Goal: Complete application form: Complete application form

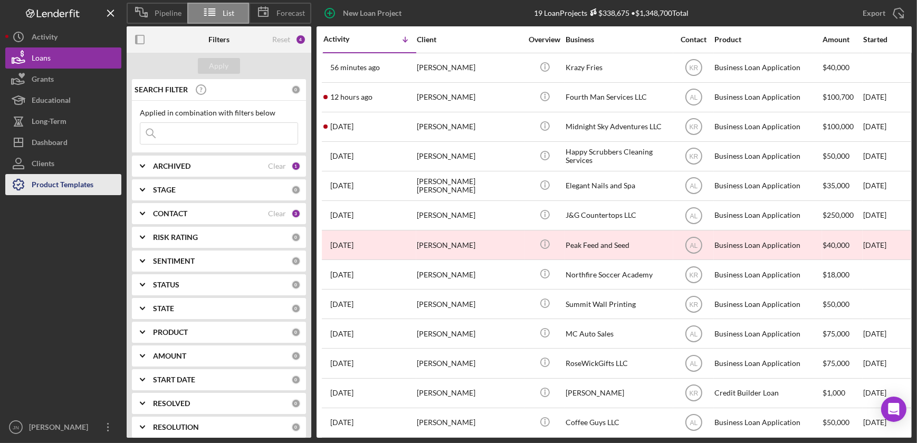
click at [57, 182] on div "Product Templates" at bounding box center [63, 186] width 62 height 24
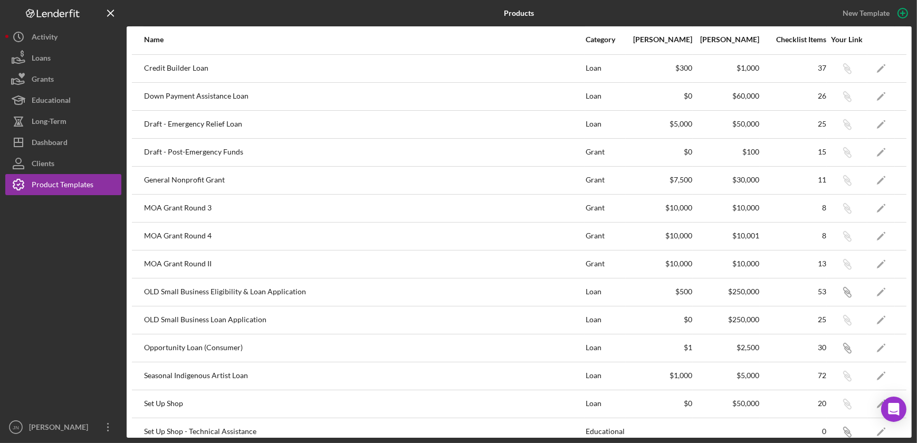
scroll to position [262, 0]
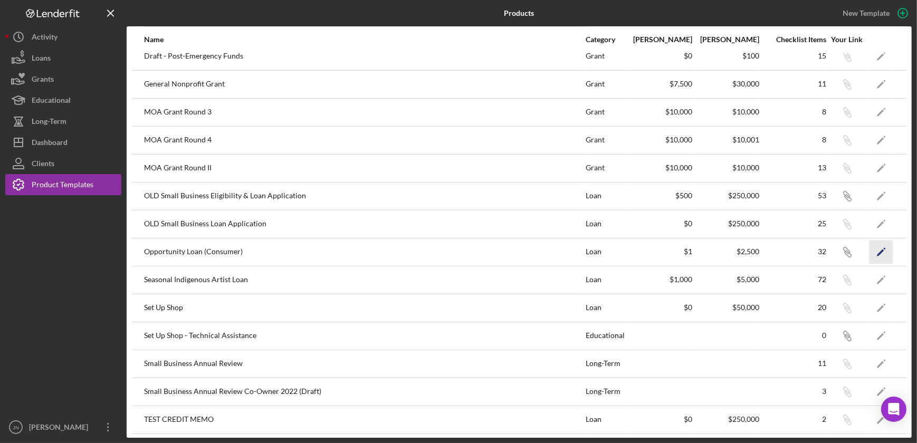
click at [877, 253] on icon "Icon/Edit" at bounding box center [881, 252] width 24 height 24
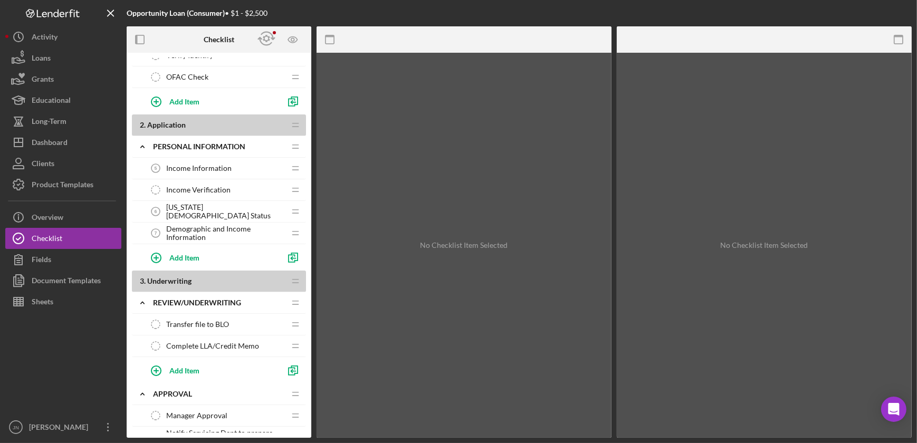
scroll to position [191, 0]
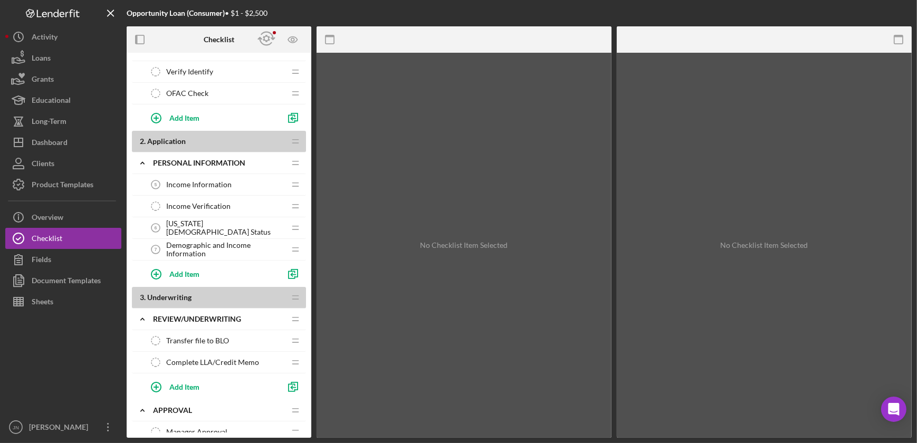
click at [216, 199] on div "Income Verification Income Verification" at bounding box center [215, 206] width 140 height 21
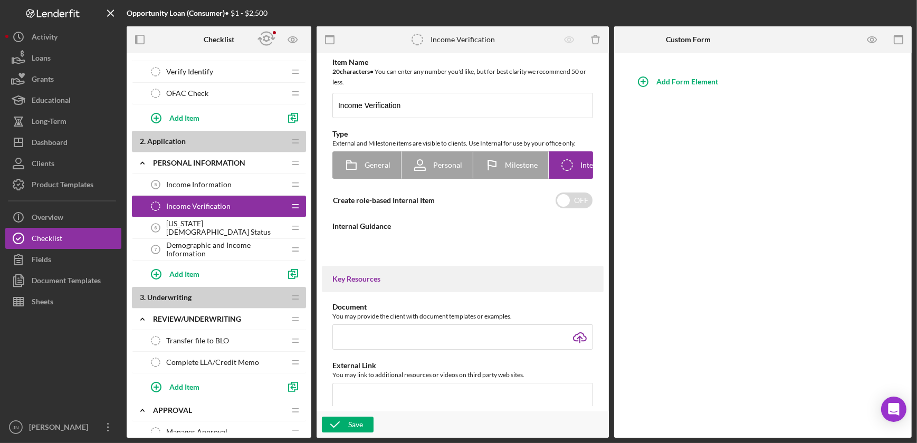
type textarea "<div> <p data-start="126" data-end="314">If the applicant's credit score is les…"
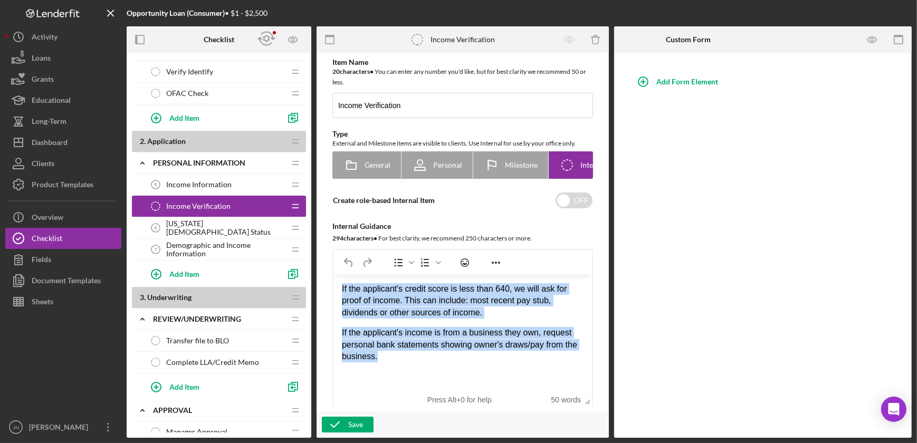
drag, startPoint x: 375, startPoint y: 359, endPoint x: 335, endPoint y: 291, distance: 78.5
click at [335, 291] on html "If the applicant's credit score is less than 640, we will ask for proof of inco…" at bounding box center [462, 323] width 258 height 96
copy div "If the applicant's credit score is less than 640, we will ask for proof of inco…"
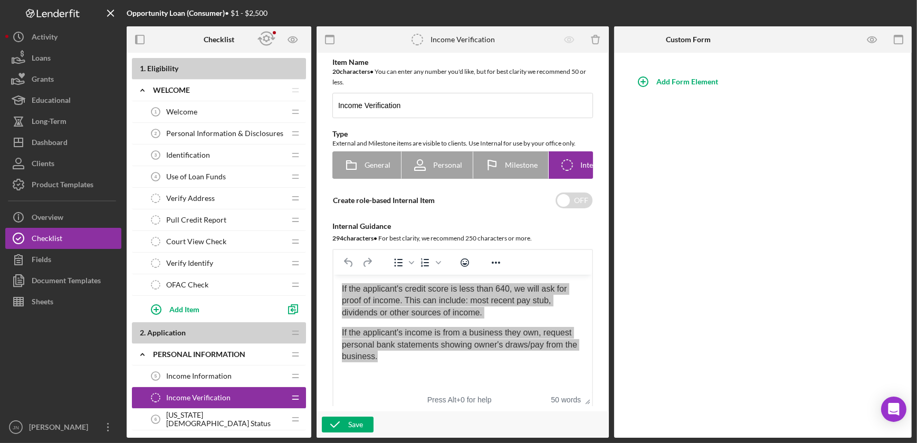
click at [174, 40] on div at bounding box center [165, 39] width 77 height 26
click at [291, 37] on icon "Preview as" at bounding box center [292, 40] width 9 height 6
click at [294, 65] on link "Point of Contact" at bounding box center [296, 70] width 65 height 22
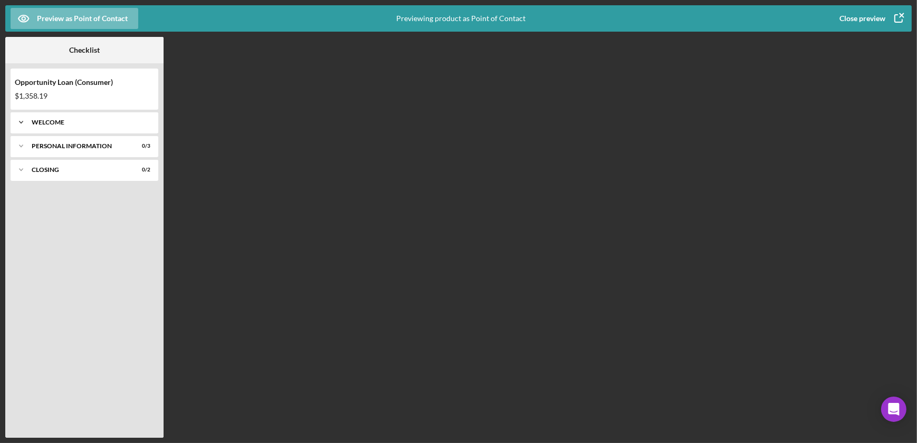
click at [57, 124] on div "Welcome" at bounding box center [88, 122] width 113 height 6
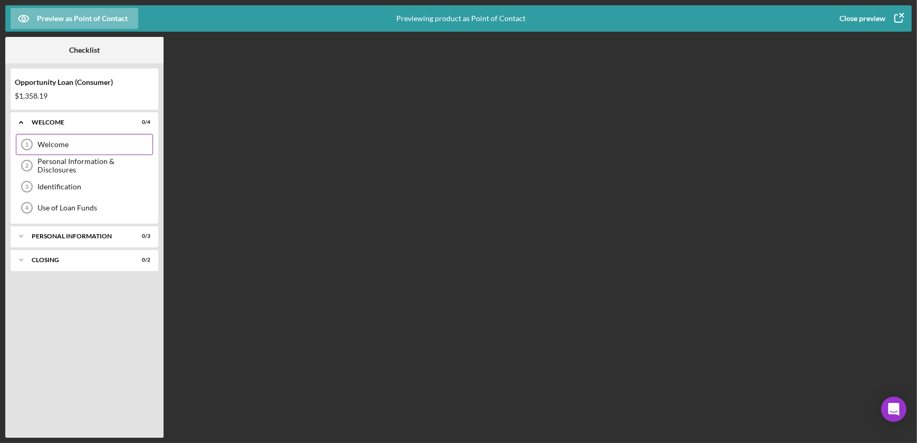
click at [59, 145] on div "Welcome" at bounding box center [94, 144] width 115 height 8
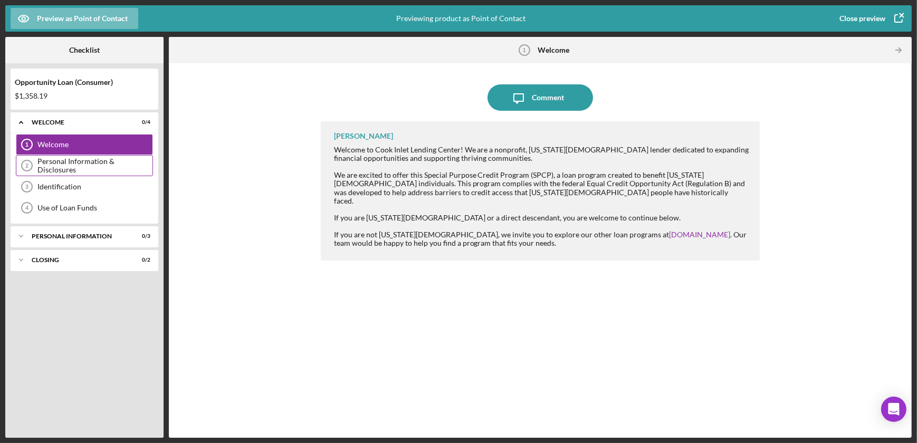
click at [66, 162] on div "Personal Information & Disclosures" at bounding box center [94, 165] width 115 height 17
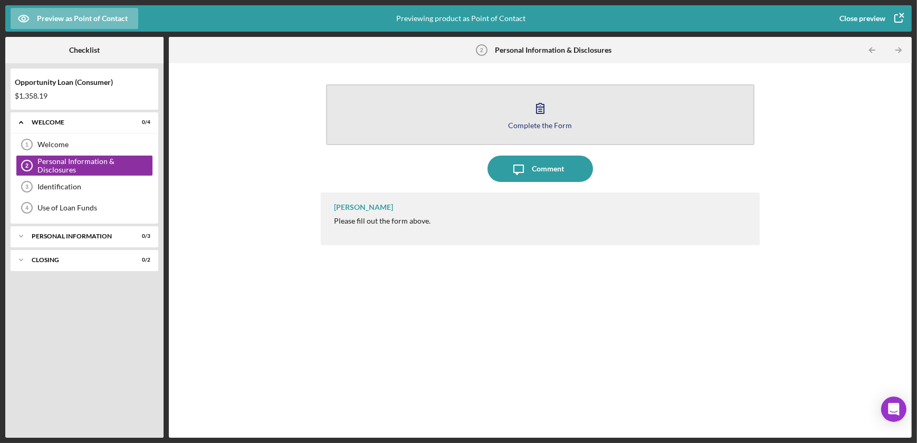
click at [525, 121] on div "Complete the Form" at bounding box center [540, 125] width 64 height 8
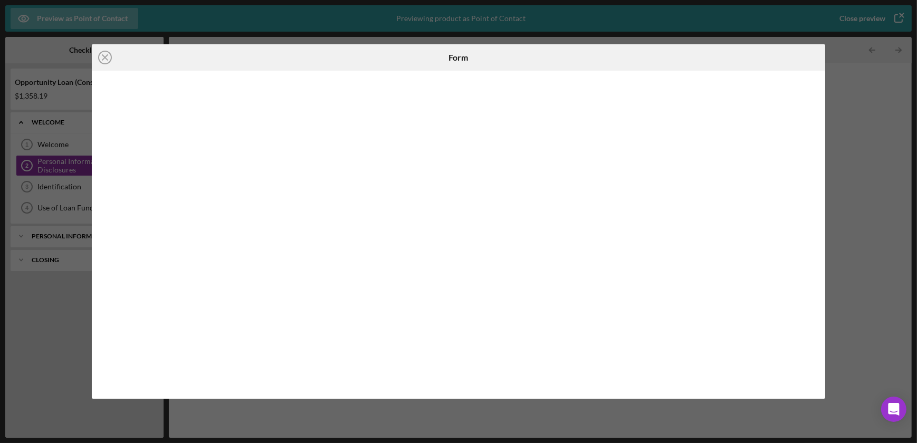
click at [107, 59] on line at bounding box center [104, 57] width 5 height 5
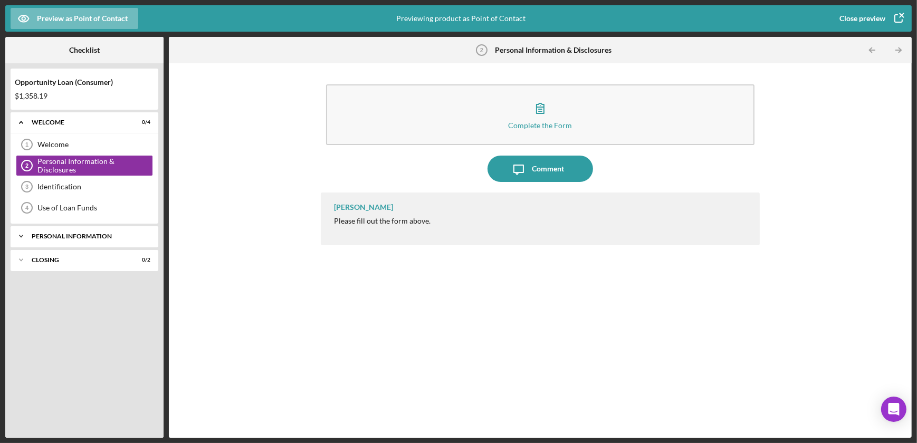
click at [69, 235] on div "Personal Information" at bounding box center [88, 236] width 113 height 6
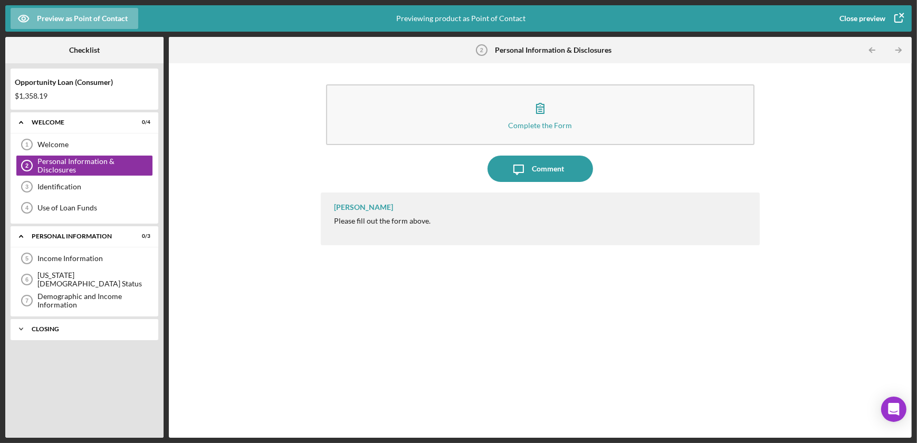
click at [66, 323] on div "Icon/Expander Closing 0 / 2" at bounding box center [85, 329] width 148 height 21
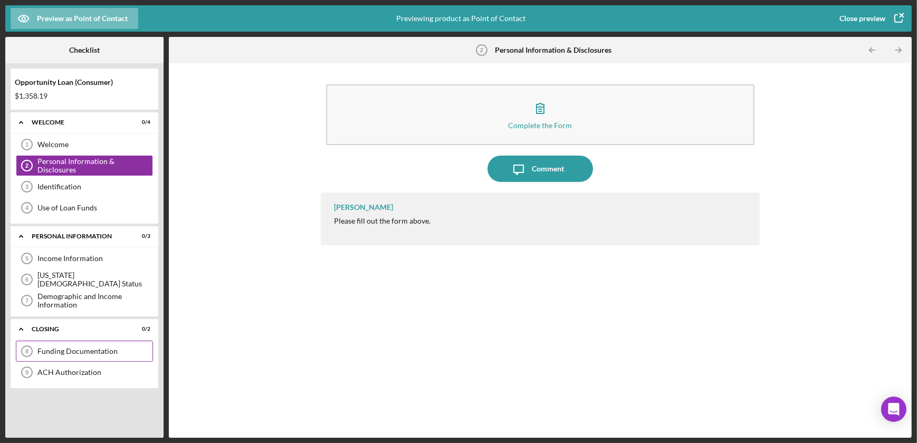
click at [66, 350] on div "Funding Documentation" at bounding box center [94, 351] width 115 height 8
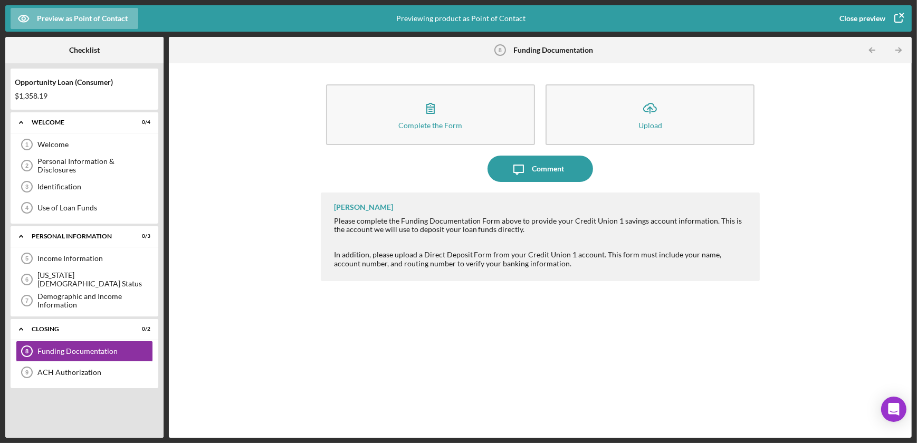
click at [869, 21] on div "Close preview" at bounding box center [862, 18] width 46 height 21
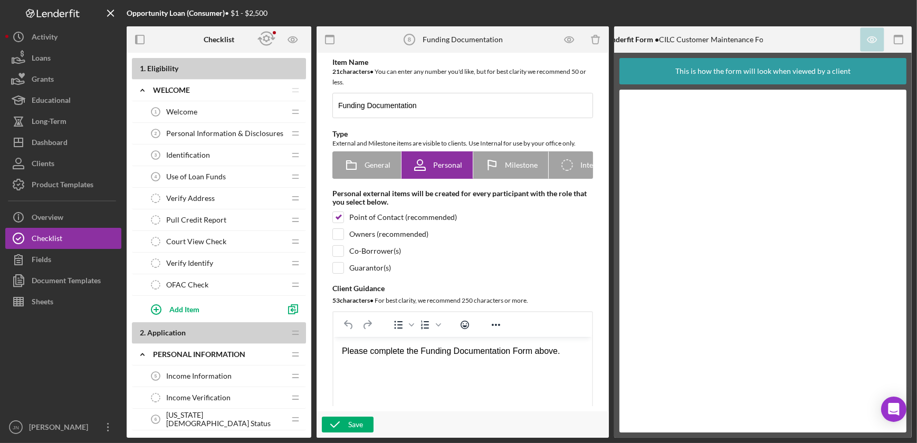
click at [215, 376] on span "Income Information" at bounding box center [198, 376] width 65 height 8
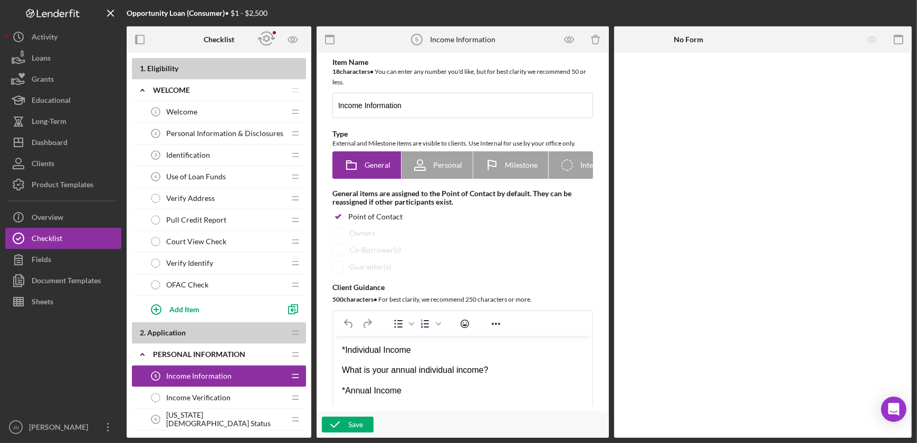
click at [207, 389] on div "Income Verification Income Verification" at bounding box center [215, 397] width 140 height 21
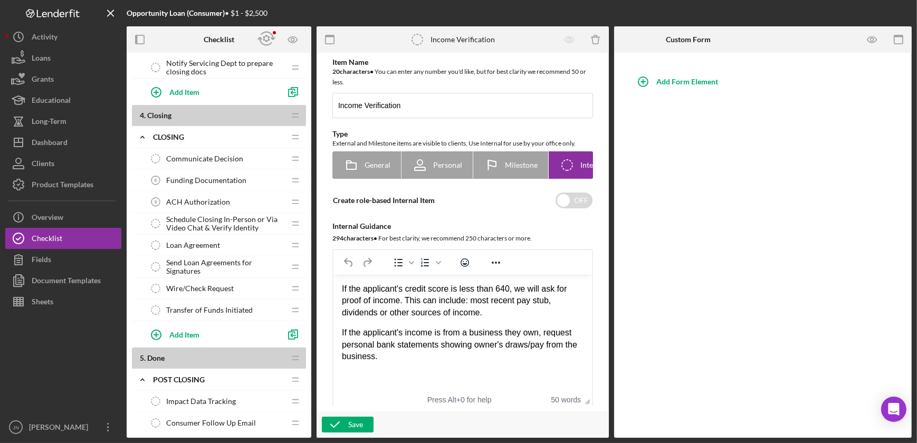
scroll to position [567, 0]
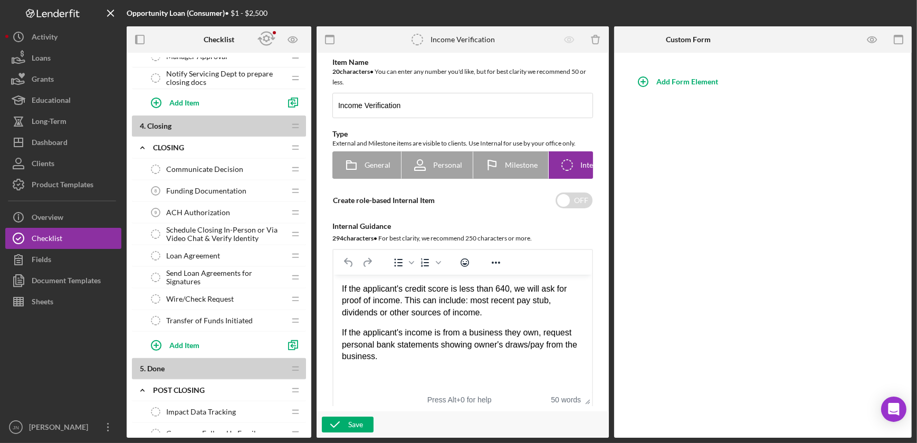
click at [214, 189] on span "Funding Documentation" at bounding box center [206, 191] width 80 height 8
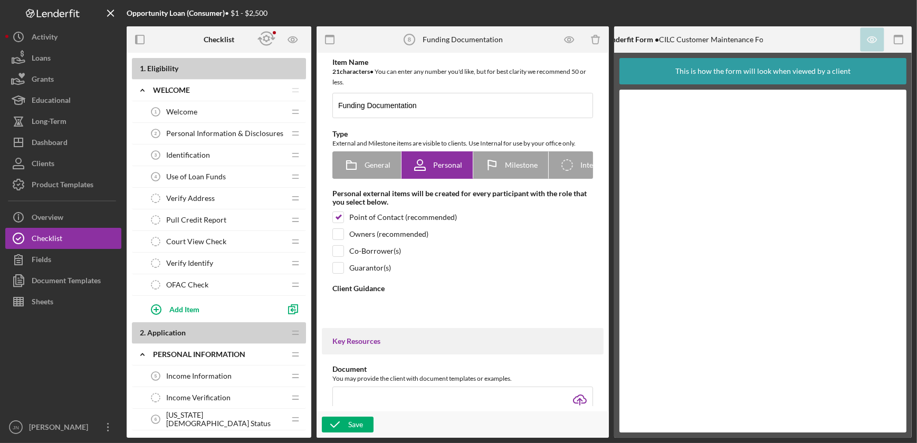
type textarea "<div>Please complete the Funding Documentation Form above.&nbsp;</div> <div>&nb…"
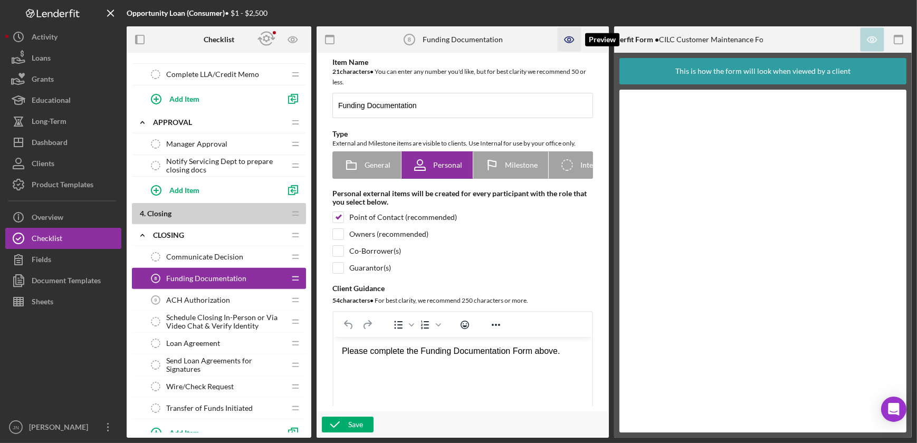
click at [568, 37] on icon "button" at bounding box center [570, 40] width 24 height 24
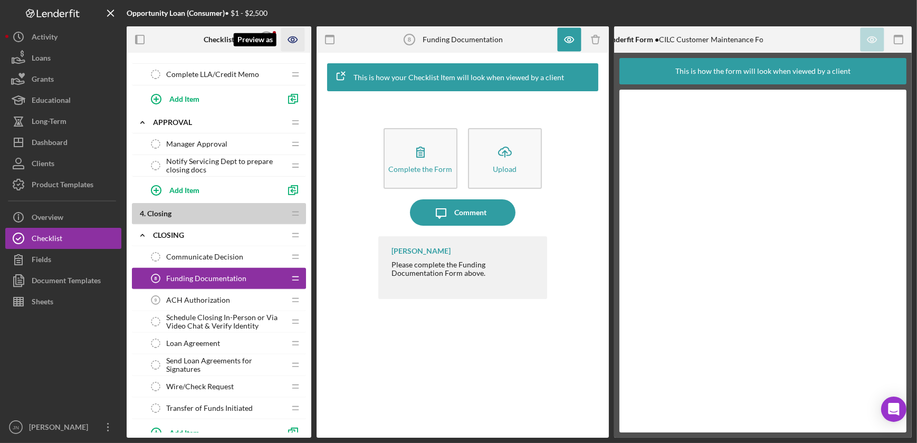
click at [293, 42] on icon "Preview as" at bounding box center [293, 40] width 24 height 24
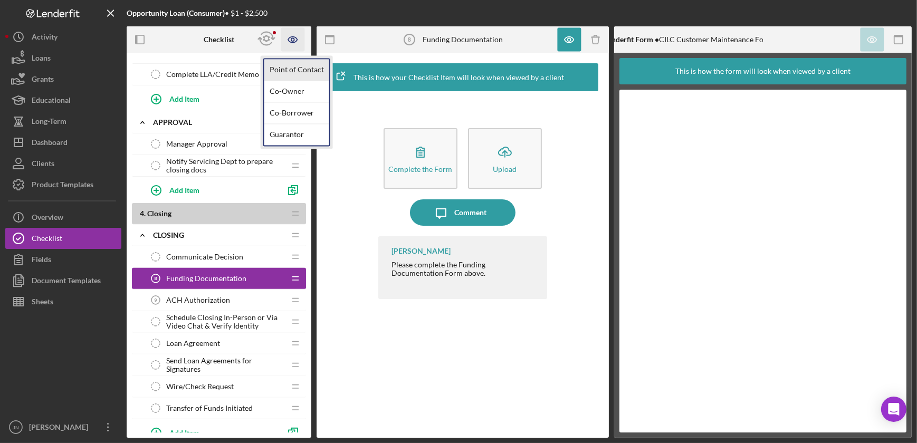
click at [298, 71] on link "Point of Contact" at bounding box center [296, 70] width 65 height 22
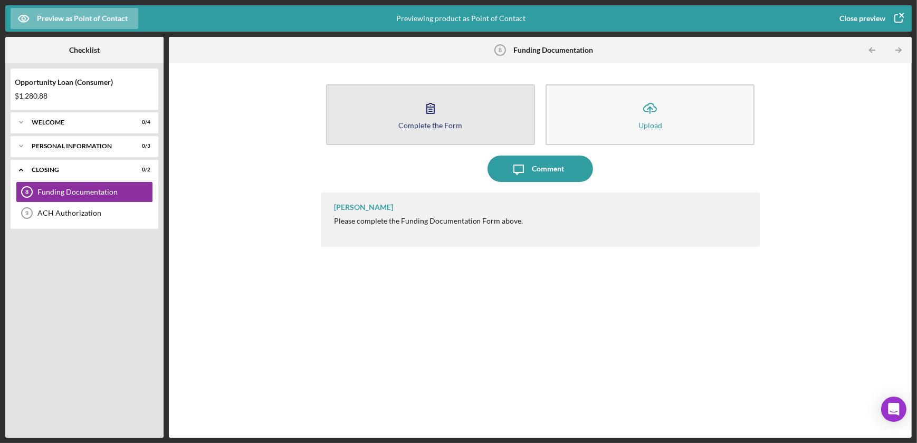
click at [417, 114] on icon "button" at bounding box center [430, 108] width 26 height 26
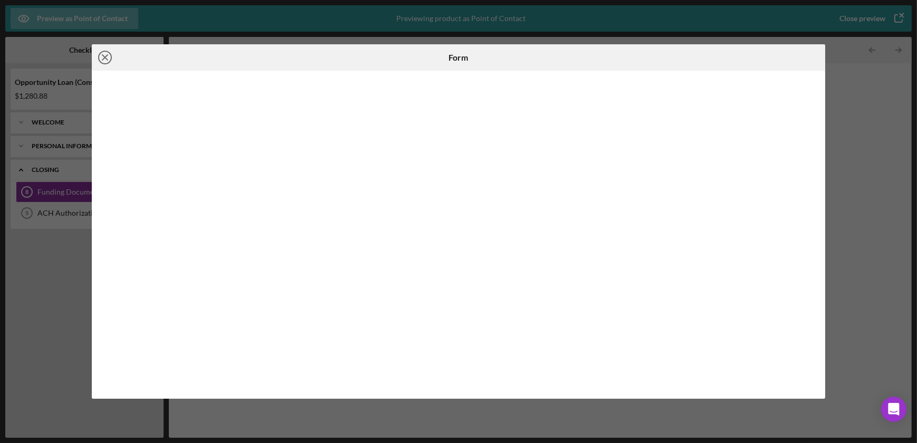
click at [109, 56] on icon "Icon/Close" at bounding box center [105, 57] width 26 height 26
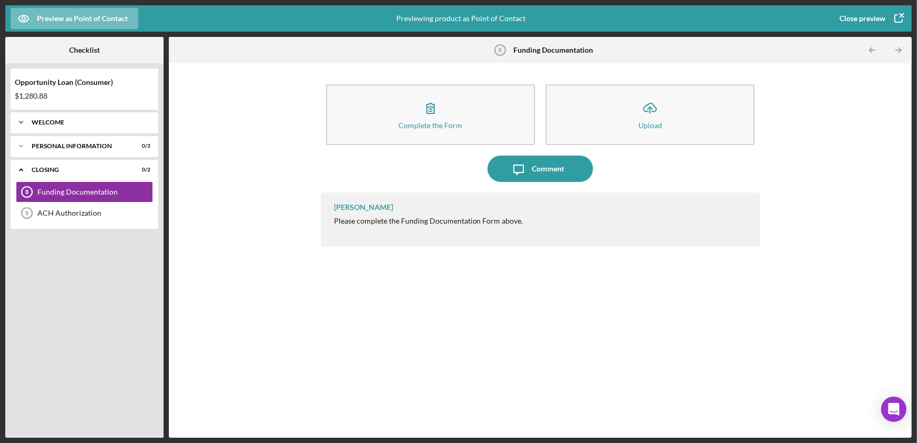
click at [52, 114] on div "Icon/Expander Welcome 0 / 4" at bounding box center [85, 122] width 148 height 21
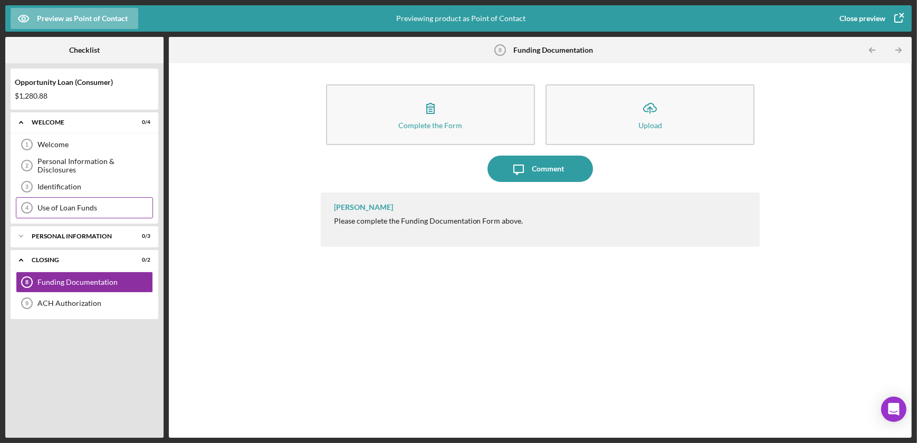
click at [58, 209] on div "Use of Loan Funds" at bounding box center [94, 208] width 115 height 8
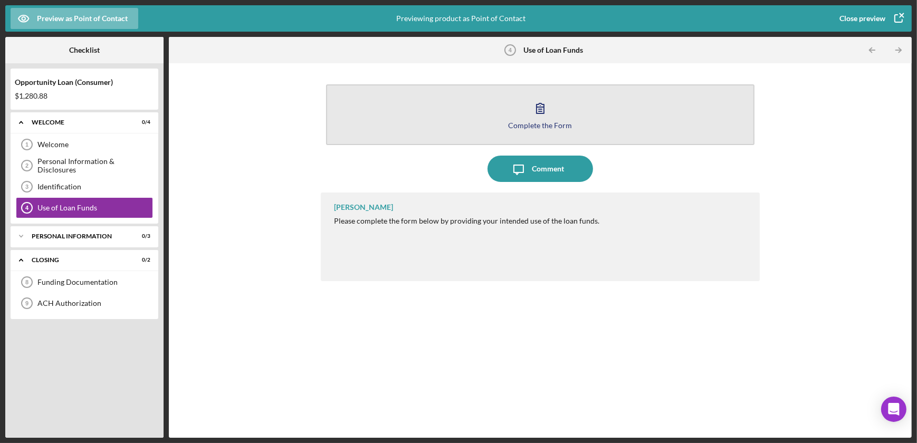
click at [541, 124] on div "Complete the Form" at bounding box center [540, 125] width 64 height 8
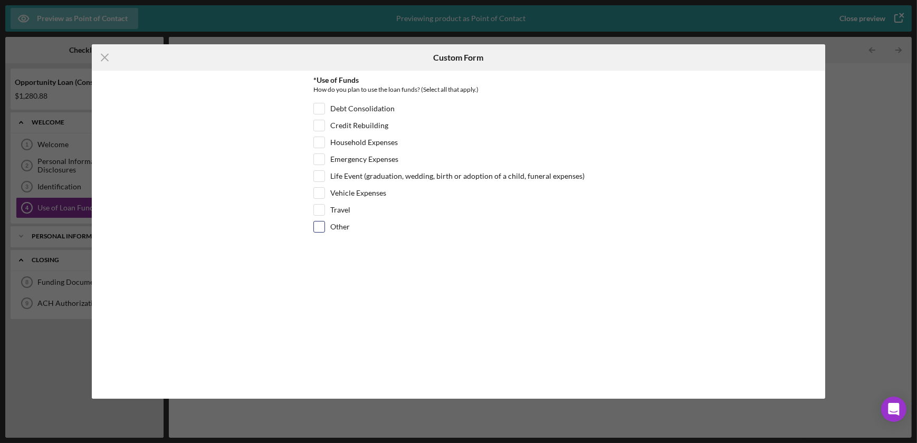
click at [319, 229] on input "Other" at bounding box center [319, 227] width 11 height 11
checkbox input "true"
click at [352, 253] on textarea at bounding box center [458, 255] width 290 height 34
click at [320, 210] on input "Travel" at bounding box center [319, 210] width 11 height 11
checkbox input "true"
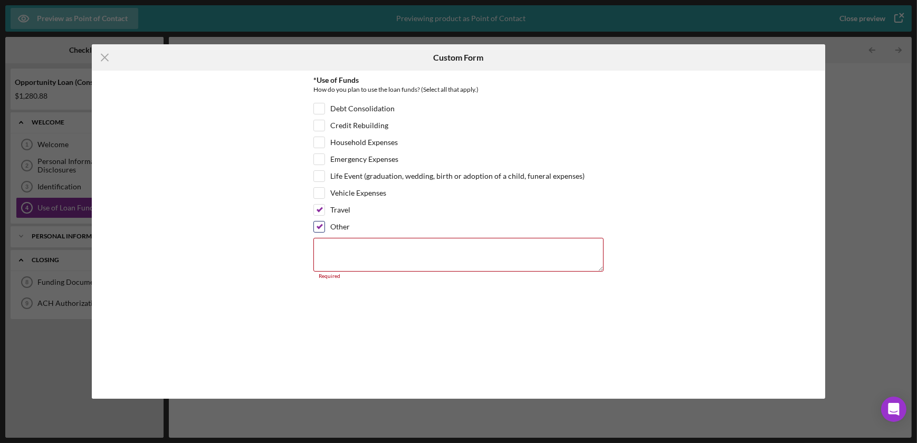
click at [322, 228] on input "Other" at bounding box center [319, 227] width 11 height 11
checkbox input "false"
click at [320, 191] on input "Vehicle Expenses" at bounding box center [319, 193] width 11 height 11
checkbox input "true"
click at [322, 176] on input "Life Event (graduation, wedding, birth or adoption of a child, funeral expenses)" at bounding box center [319, 176] width 11 height 11
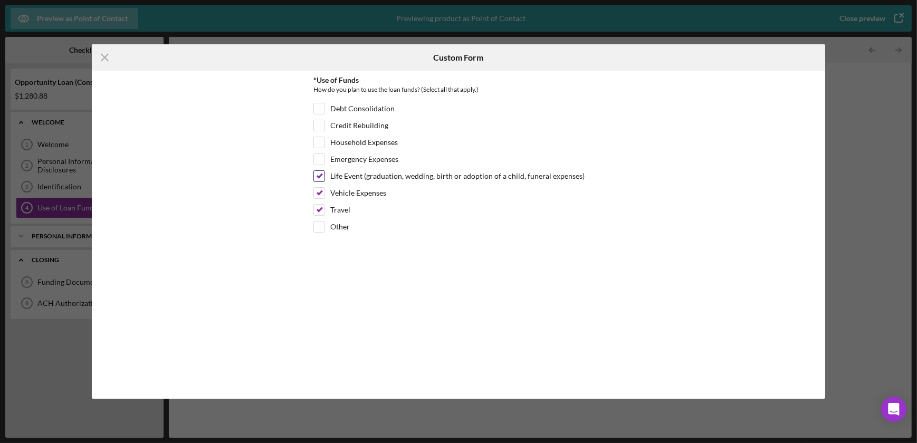
click at [318, 174] on input "Life Event (graduation, wedding, birth or adoption of a child, funeral expenses)" at bounding box center [319, 176] width 11 height 11
checkbox input "false"
click at [317, 191] on input "Vehicle Expenses" at bounding box center [319, 193] width 11 height 11
checkbox input "false"
click at [321, 206] on input "Travel" at bounding box center [319, 210] width 11 height 11
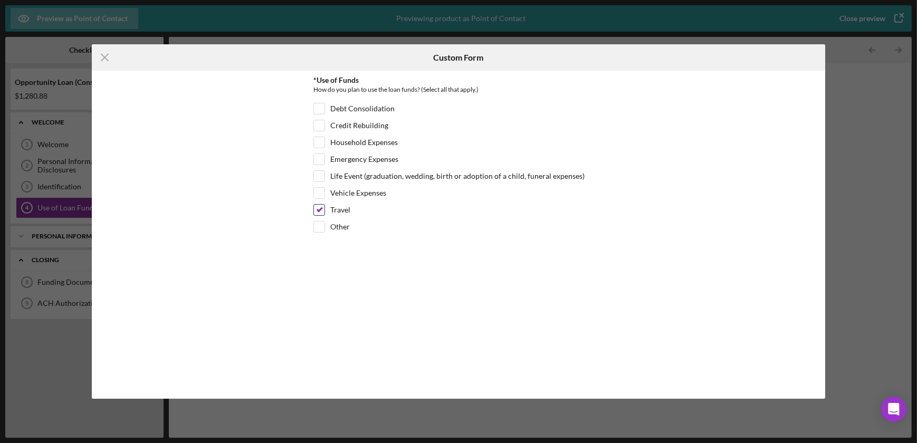
checkbox input "false"
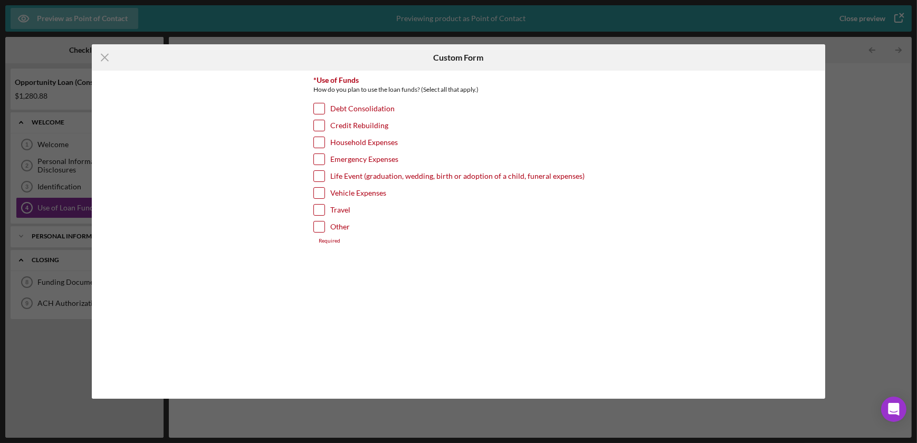
click at [213, 143] on div "*Use of Funds How do you plan to use the loan funds? (Select all that apply.) D…" at bounding box center [458, 235] width 733 height 328
click at [109, 58] on icon "Icon/Menu Close" at bounding box center [105, 57] width 26 height 26
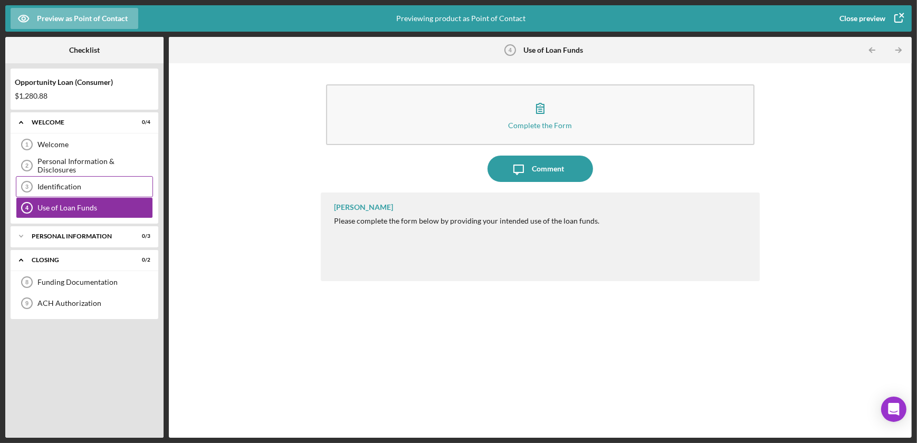
click at [45, 190] on div "Identification" at bounding box center [94, 187] width 115 height 8
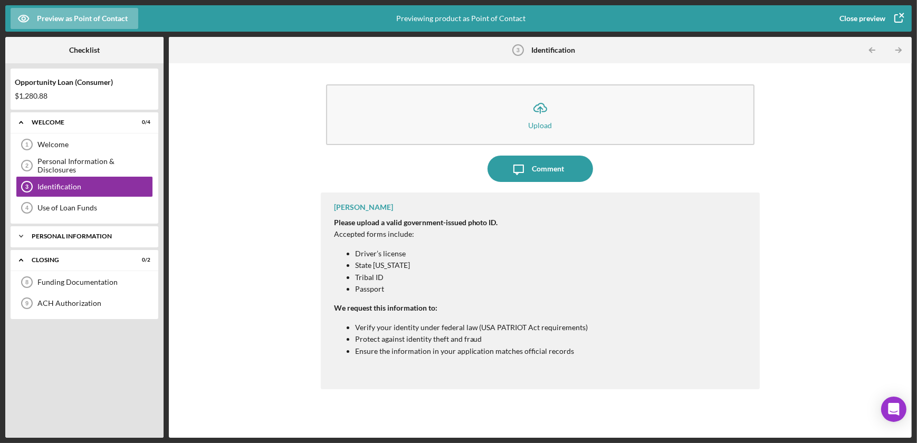
click at [63, 235] on div "Personal Information" at bounding box center [88, 236] width 113 height 6
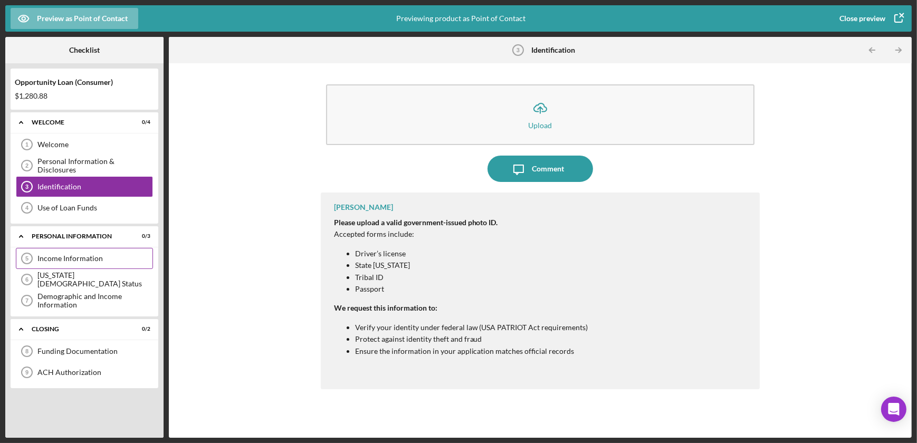
click at [64, 258] on div "Income Information" at bounding box center [94, 258] width 115 height 8
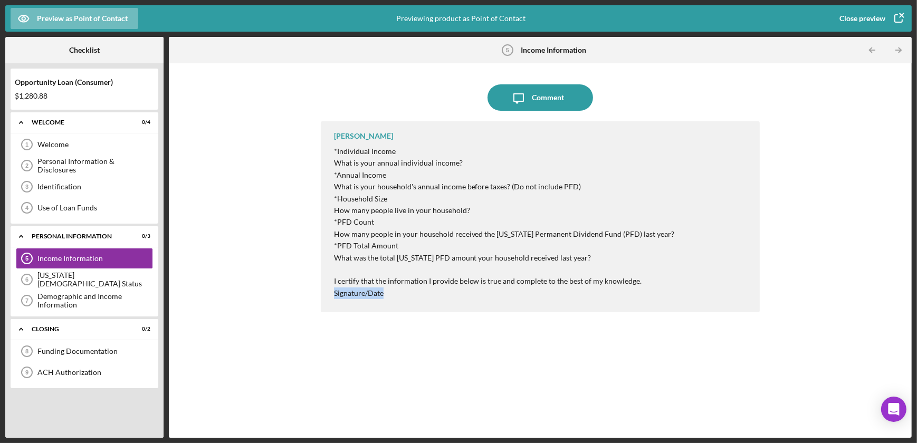
drag, startPoint x: 388, startPoint y: 292, endPoint x: 327, endPoint y: 295, distance: 60.7
click at [327, 295] on div "[PERSON_NAME] *Individual Income What is your annual individual income? *Annual…" at bounding box center [540, 216] width 439 height 191
drag, startPoint x: 327, startPoint y: 295, endPoint x: 390, endPoint y: 295, distance: 62.8
click at [390, 295] on p "Signature/Date" at bounding box center [504, 293] width 341 height 12
click at [79, 274] on div "[US_STATE][DEMOGRAPHIC_DATA] Status" at bounding box center [94, 279] width 115 height 17
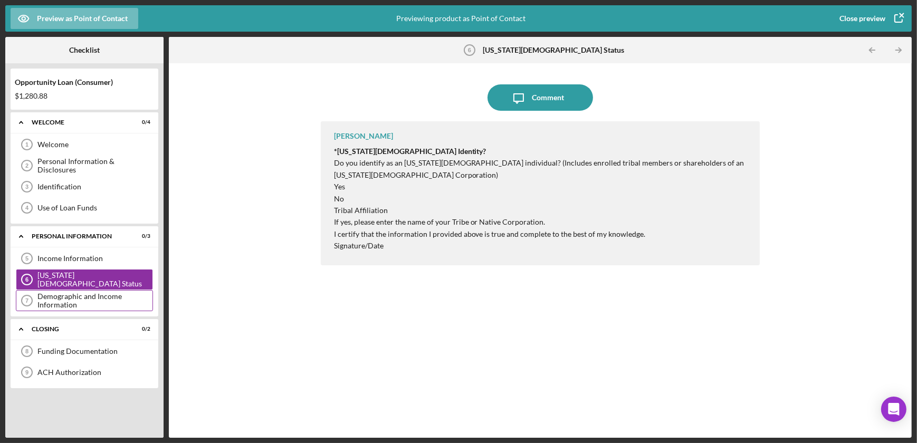
click at [74, 297] on div "Demographic and Income Information" at bounding box center [94, 300] width 115 height 17
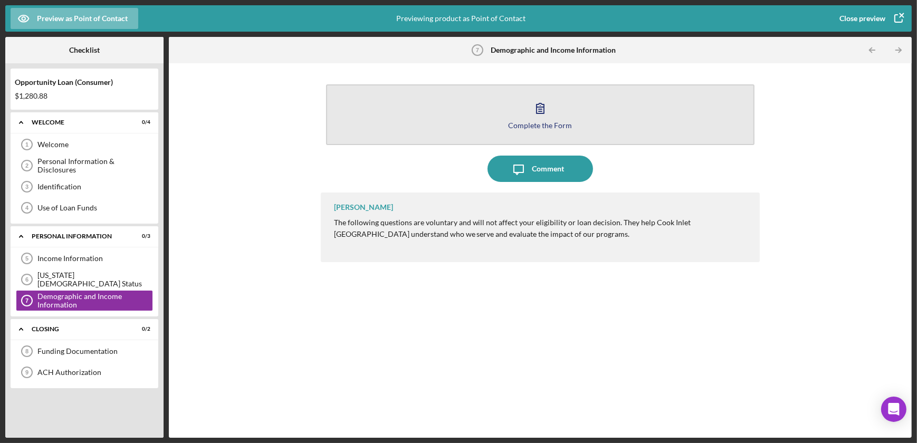
click at [543, 120] on icon "button" at bounding box center [540, 108] width 26 height 26
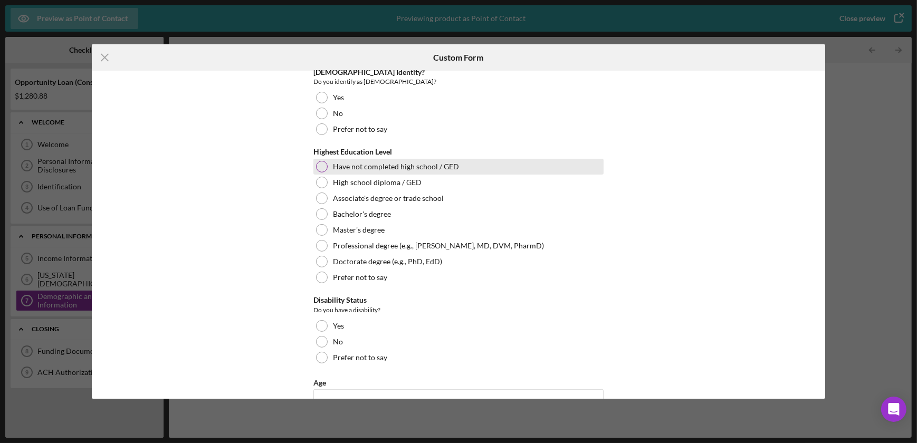
scroll to position [434, 0]
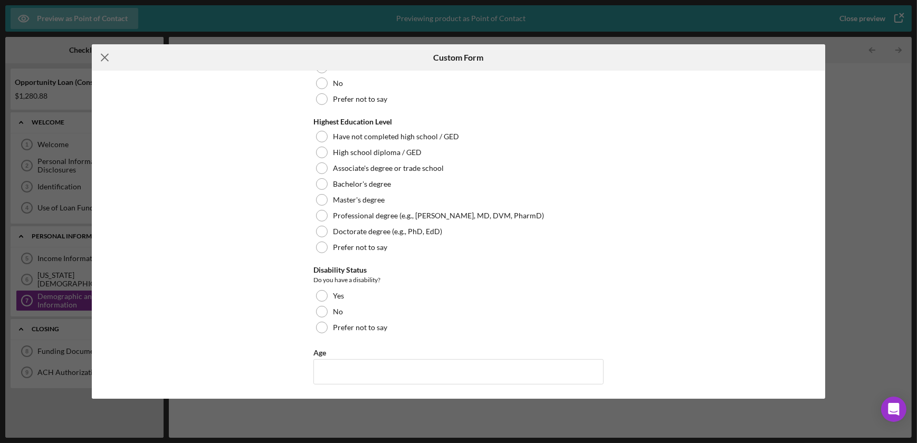
click at [108, 59] on icon "Icon/Menu Close" at bounding box center [105, 57] width 26 height 26
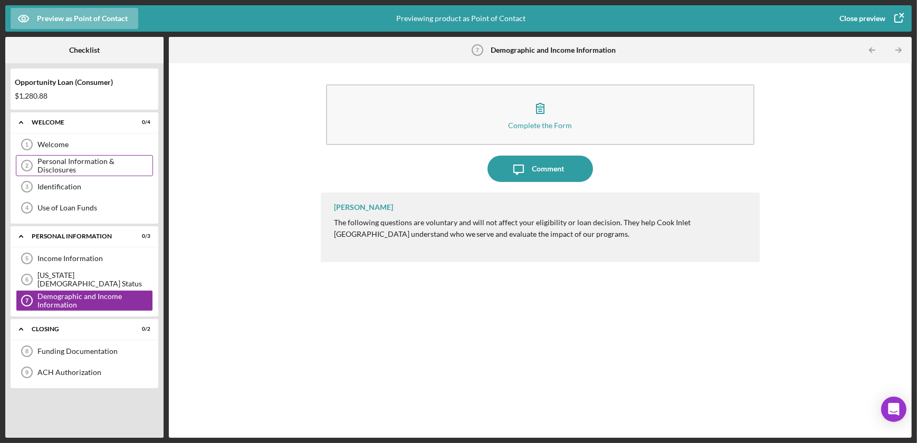
click at [109, 168] on div "Personal Information & Disclosures" at bounding box center [94, 165] width 115 height 17
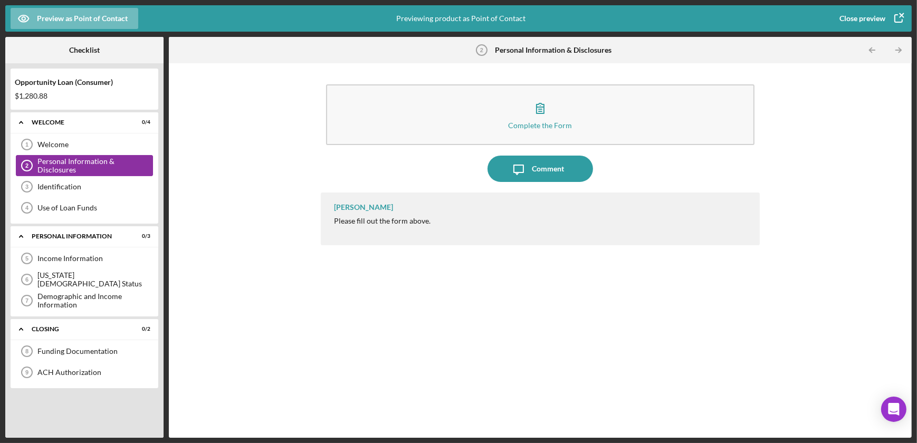
click at [93, 165] on div "Personal Information & Disclosures" at bounding box center [94, 165] width 115 height 17
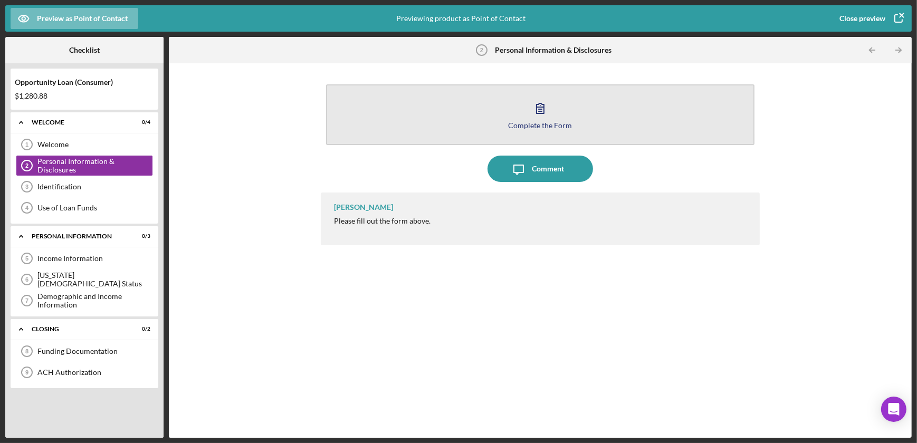
click at [549, 110] on icon "button" at bounding box center [540, 108] width 26 height 26
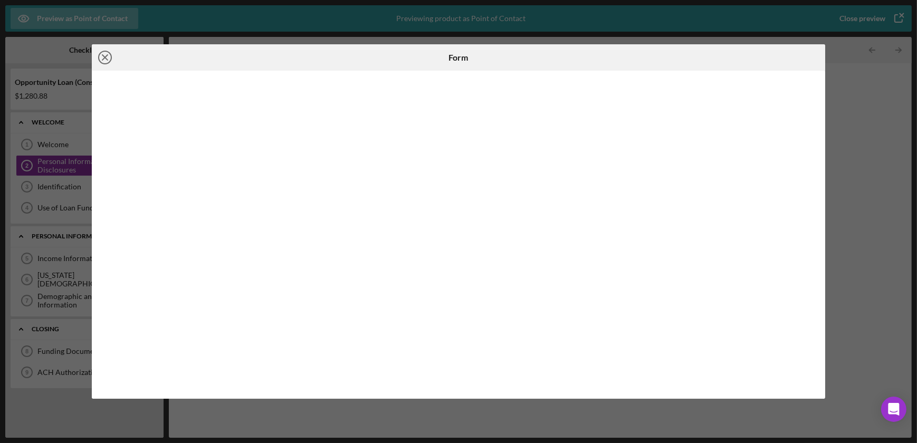
click at [102, 57] on icon "Icon/Close" at bounding box center [105, 57] width 26 height 26
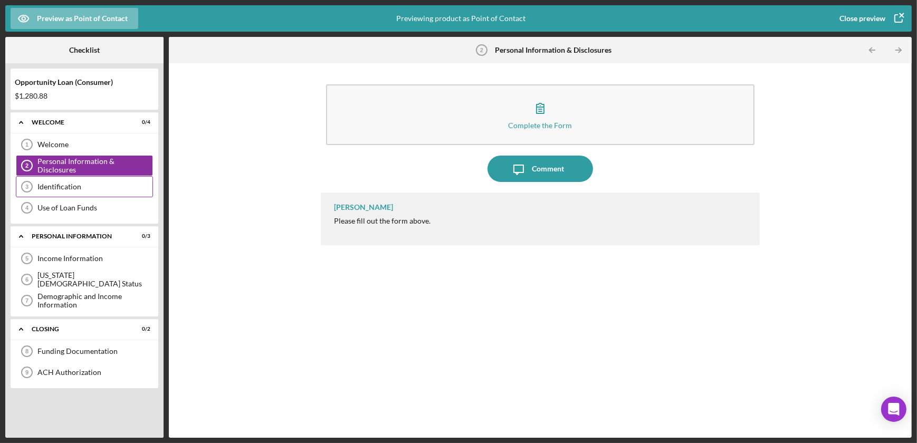
click at [65, 184] on div "Identification" at bounding box center [94, 187] width 115 height 8
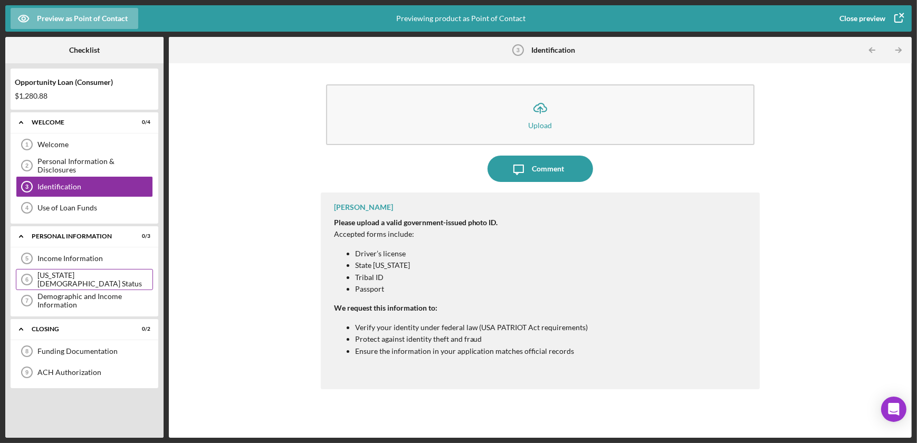
click at [80, 282] on div "[US_STATE][DEMOGRAPHIC_DATA] Status" at bounding box center [94, 279] width 115 height 17
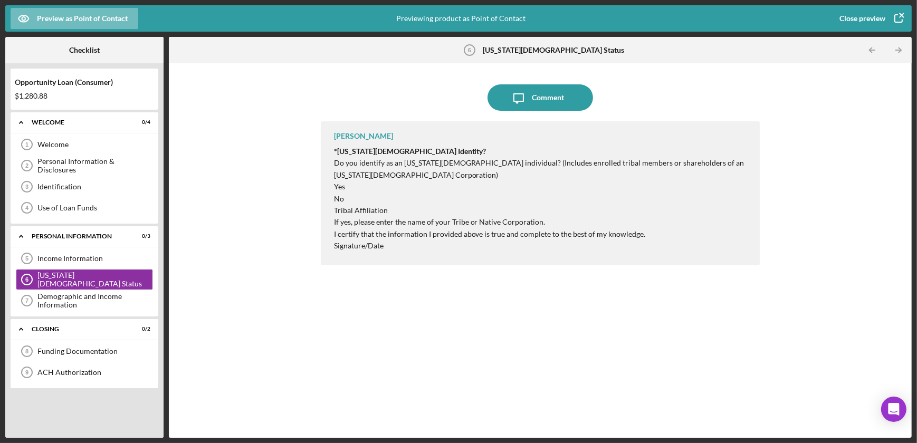
click at [895, 15] on icon "button" at bounding box center [898, 18] width 7 height 7
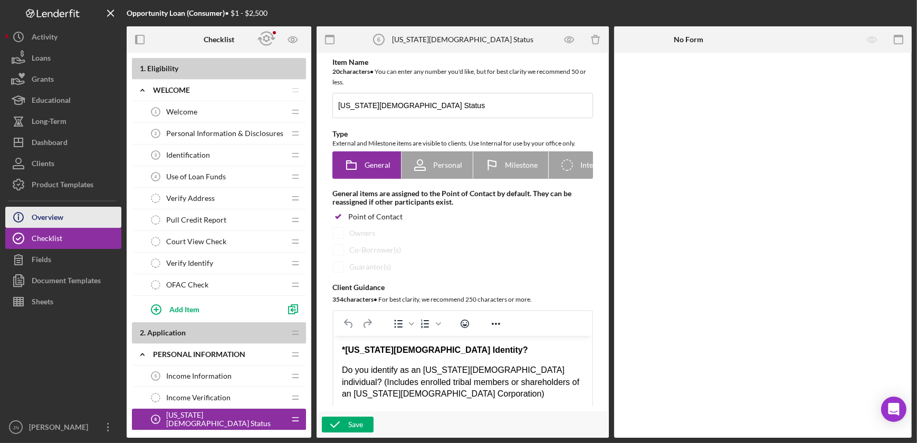
click at [65, 219] on button "Icon/Info Overview" at bounding box center [63, 217] width 116 height 21
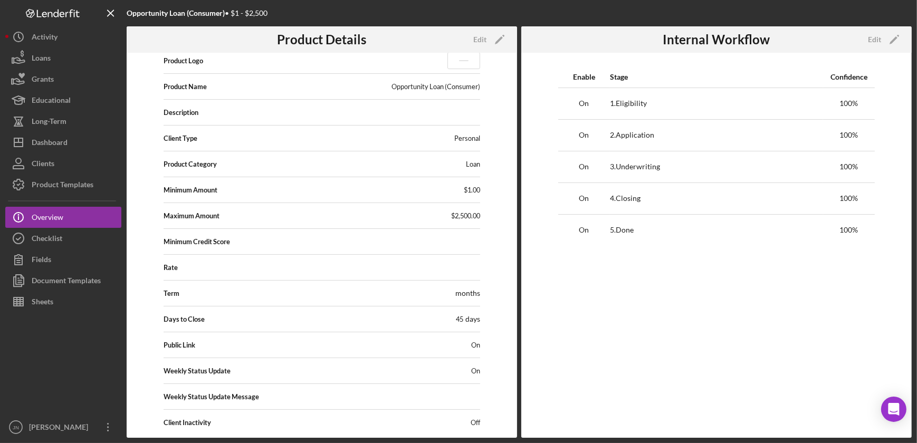
scroll to position [28, 0]
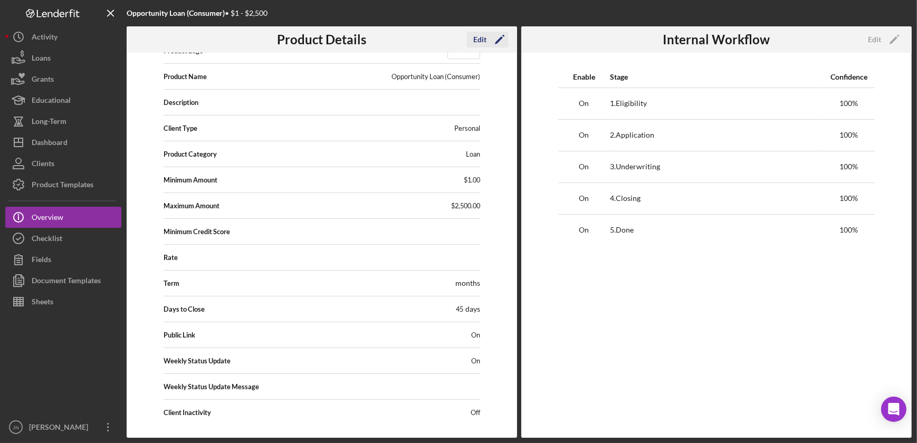
click at [487, 40] on icon "Icon/Edit" at bounding box center [499, 39] width 26 height 26
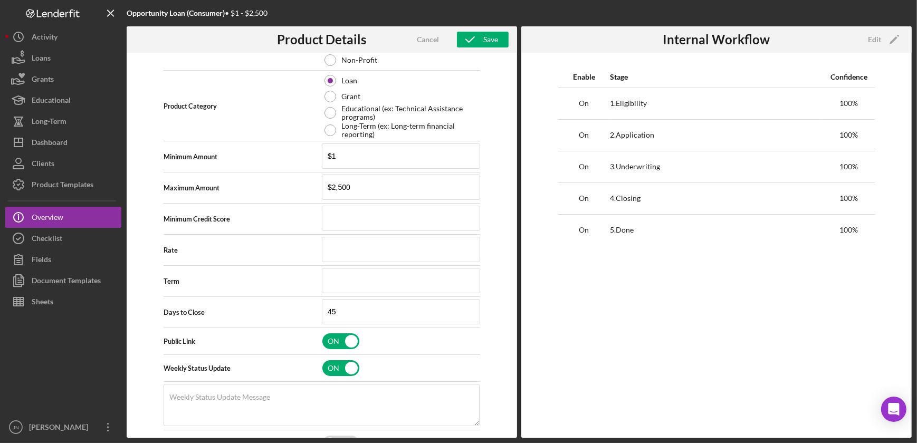
scroll to position [222, 0]
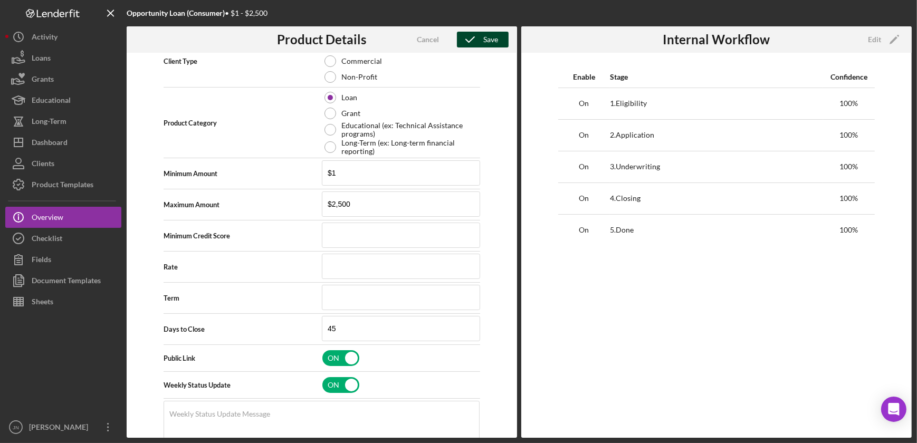
click at [487, 39] on div "Save" at bounding box center [490, 40] width 15 height 16
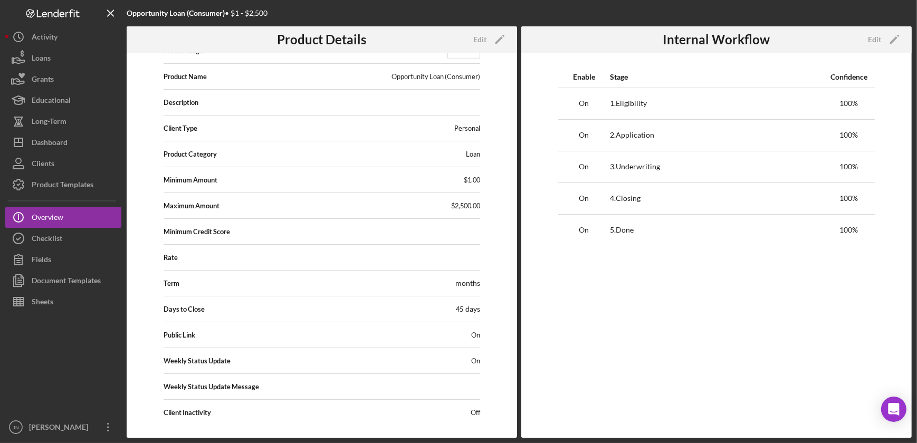
scroll to position [0, 0]
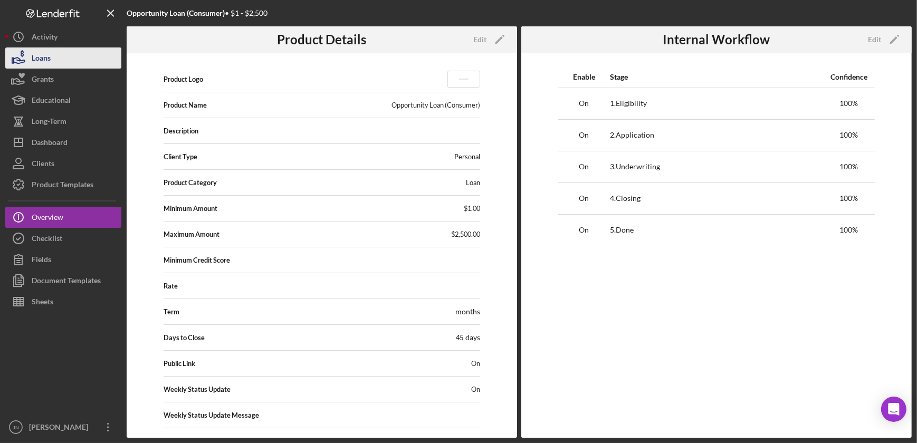
click at [60, 56] on button "Loans" at bounding box center [63, 57] width 116 height 21
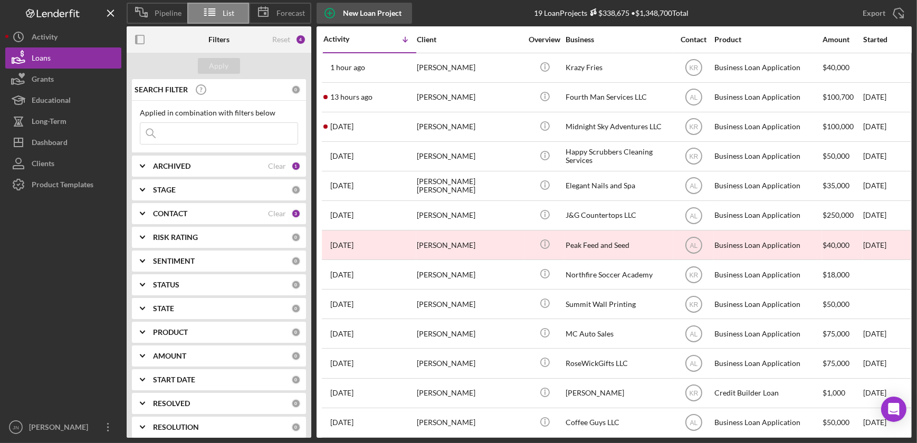
click at [373, 15] on div "New Loan Project" at bounding box center [372, 13] width 59 height 21
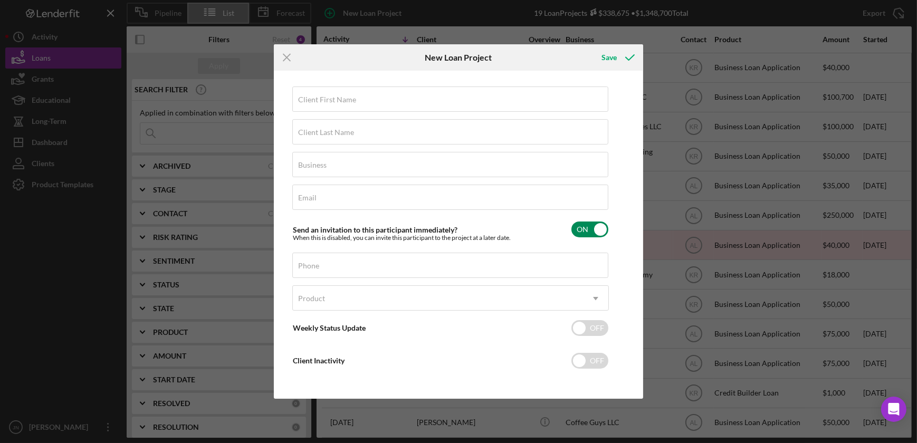
scroll to position [4, 0]
click at [288, 50] on icon "Icon/Menu Close" at bounding box center [287, 57] width 26 height 26
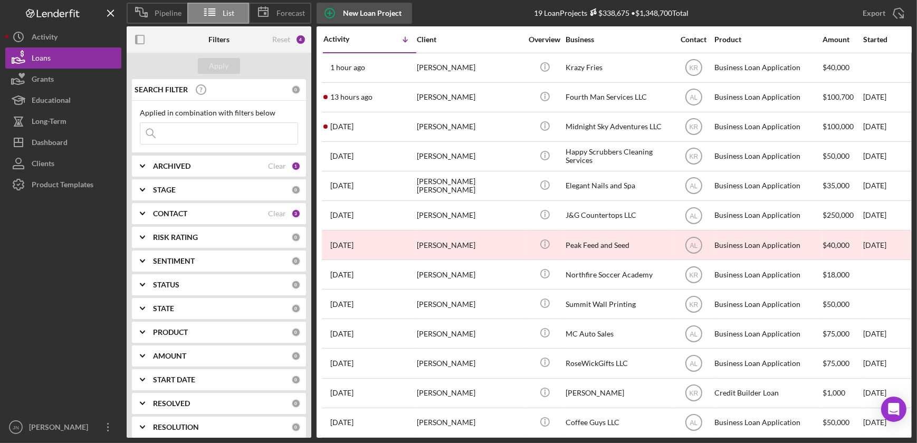
click at [365, 12] on div "New Loan Project" at bounding box center [372, 13] width 59 height 21
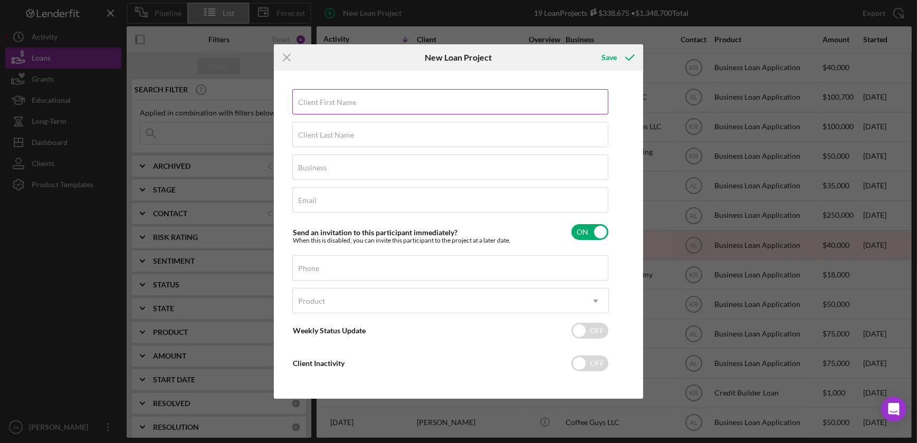
click at [378, 106] on input "Client First Name" at bounding box center [450, 101] width 316 height 25
click at [499, 102] on input "Client First Name" at bounding box center [450, 101] width 316 height 25
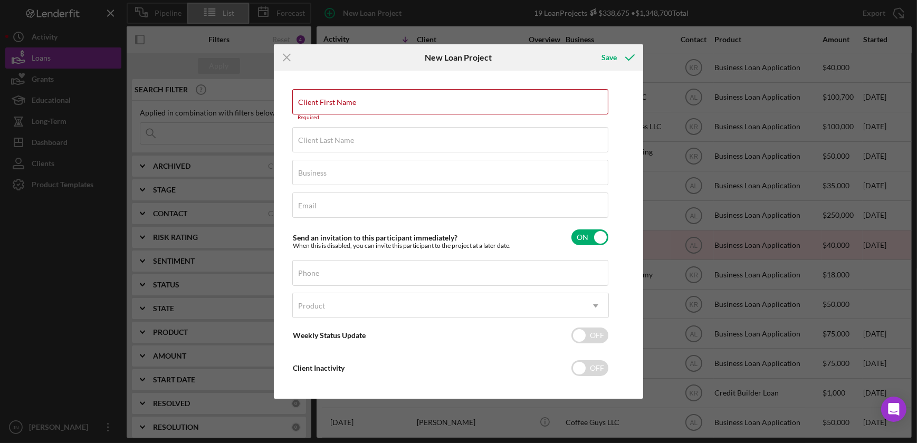
click at [519, 74] on div "Client First Name Required Client Last Name Required Business Required Email Re…" at bounding box center [458, 234] width 364 height 323
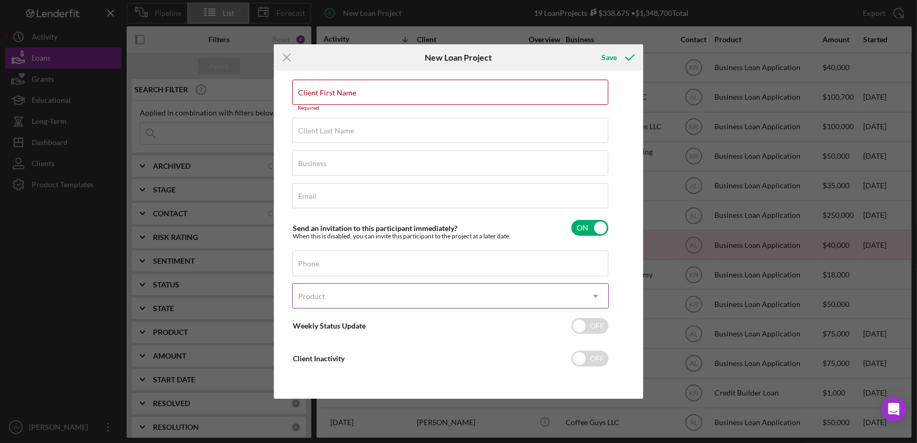
click at [476, 308] on div "Product" at bounding box center [438, 296] width 290 height 24
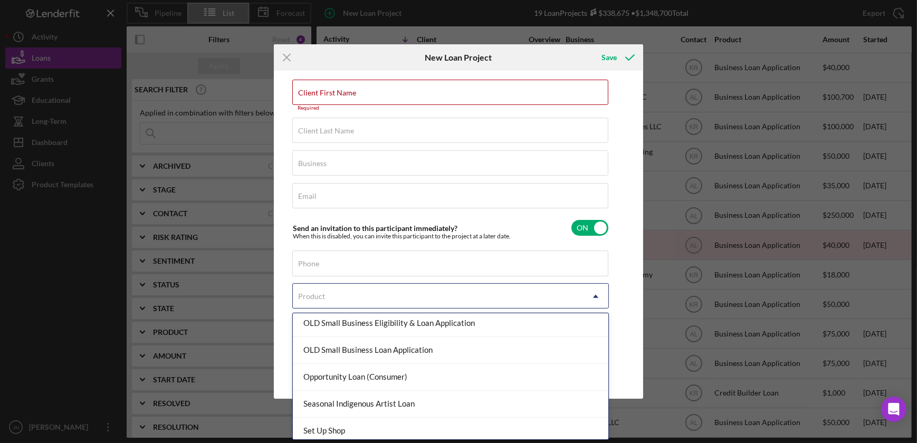
scroll to position [223, 0]
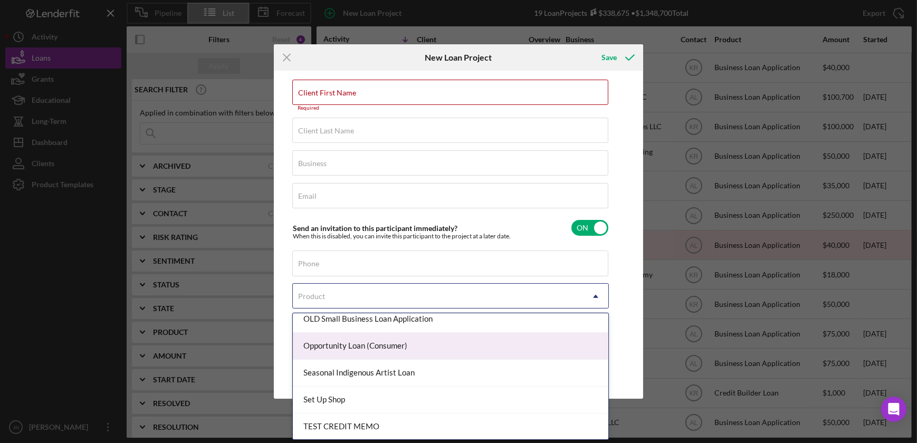
click at [416, 347] on div "Opportunity Loan (Consumer)" at bounding box center [450, 346] width 315 height 27
checkbox input "true"
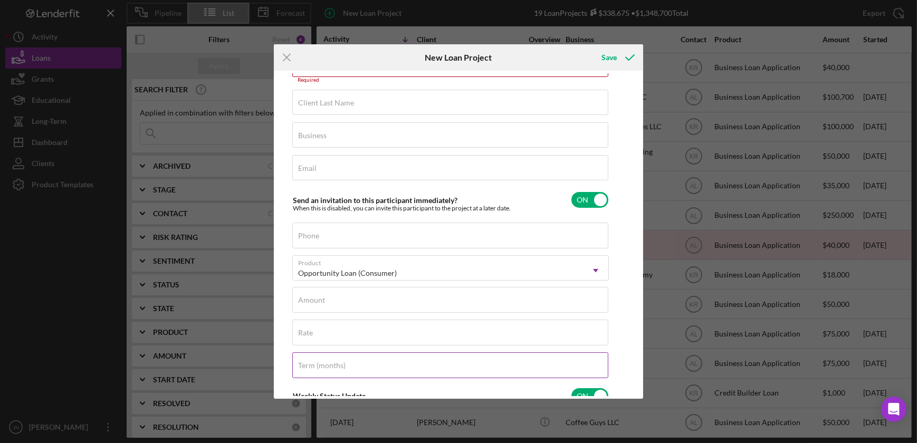
scroll to position [0, 0]
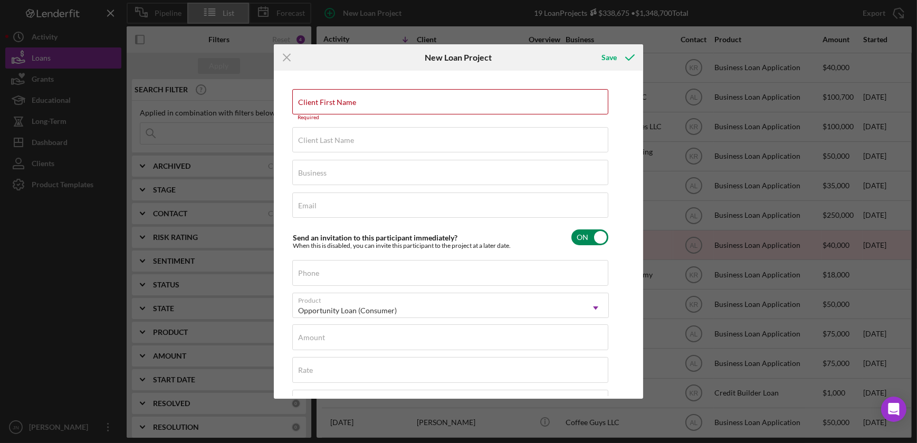
click at [588, 237] on input "checkbox" at bounding box center [589, 237] width 37 height 16
click at [596, 237] on input "checkbox" at bounding box center [589, 237] width 37 height 16
checkbox input "true"
click at [291, 56] on icon "Icon/Menu Close" at bounding box center [287, 57] width 26 height 26
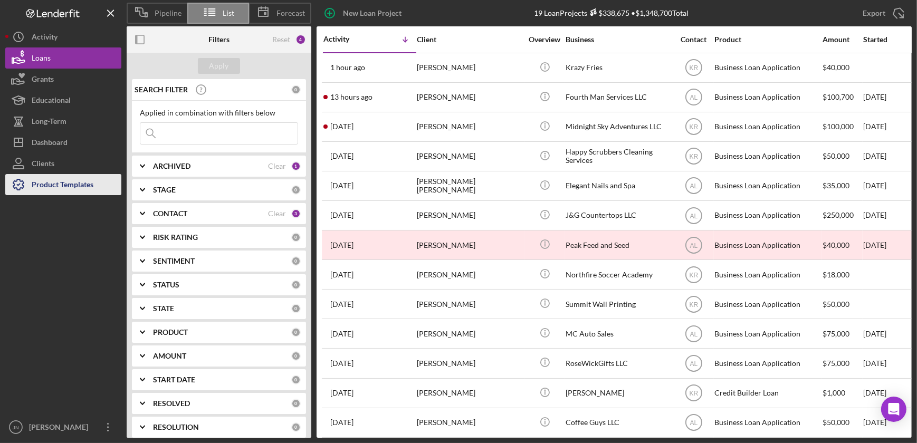
click at [86, 187] on div "Product Templates" at bounding box center [63, 186] width 62 height 24
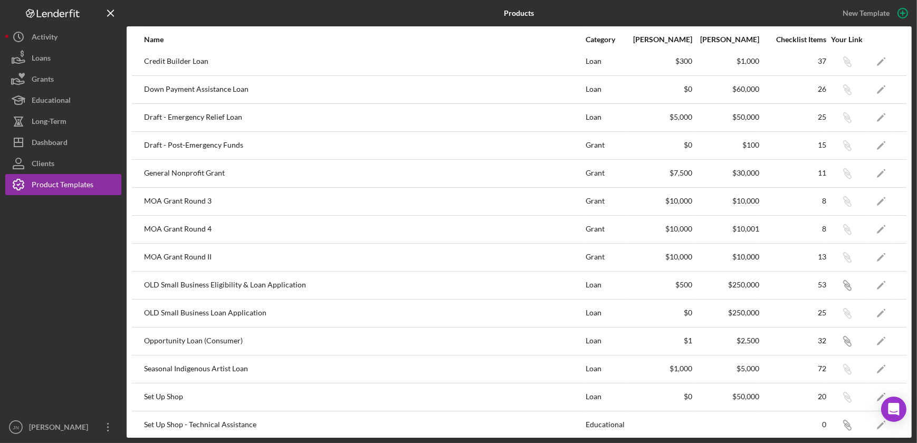
scroll to position [262, 0]
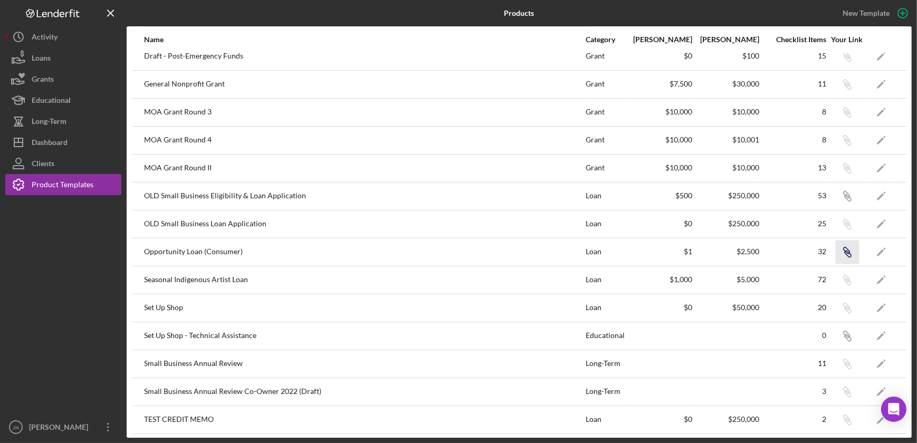
click at [839, 248] on icon "Icon/Link" at bounding box center [847, 252] width 24 height 24
click at [843, 253] on icon "button" at bounding box center [846, 250] width 6 height 6
